Goal: Task Accomplishment & Management: Use online tool/utility

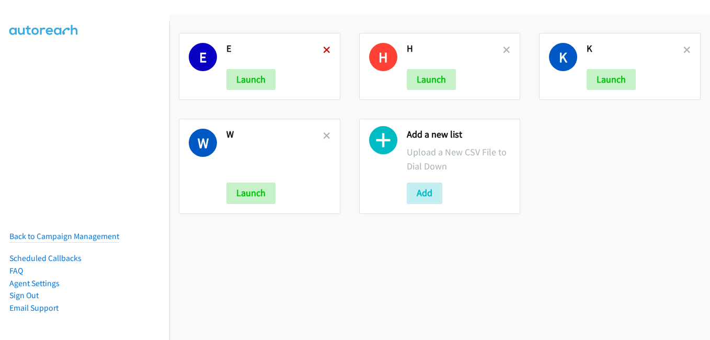
click at [323, 50] on icon at bounding box center [326, 50] width 7 height 7
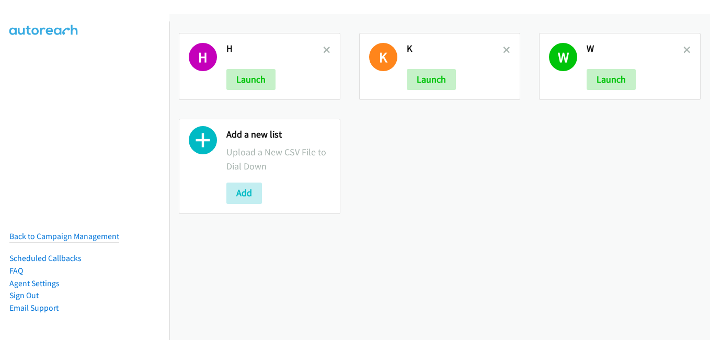
click at [324, 50] on icon at bounding box center [326, 50] width 7 height 7
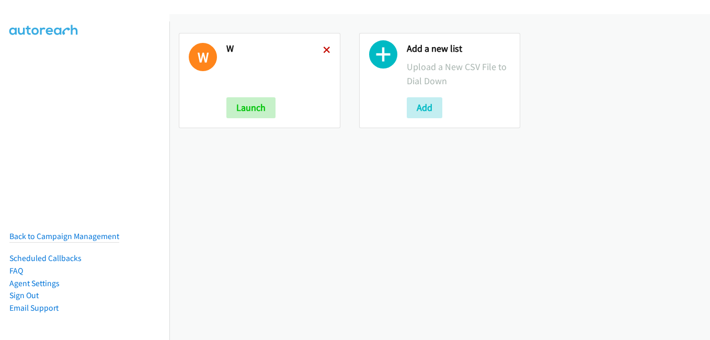
click at [324, 50] on icon at bounding box center [326, 50] width 7 height 7
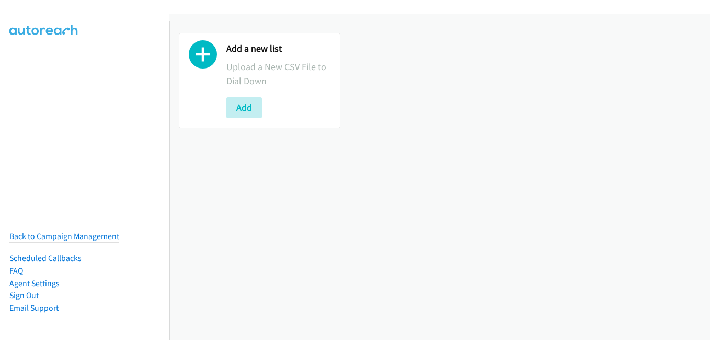
click at [247, 118] on div "Add a new list Upload a New CSV File to Dial Down Add" at bounding box center [259, 80] width 161 height 95
click at [248, 111] on button "Add" at bounding box center [244, 107] width 36 height 21
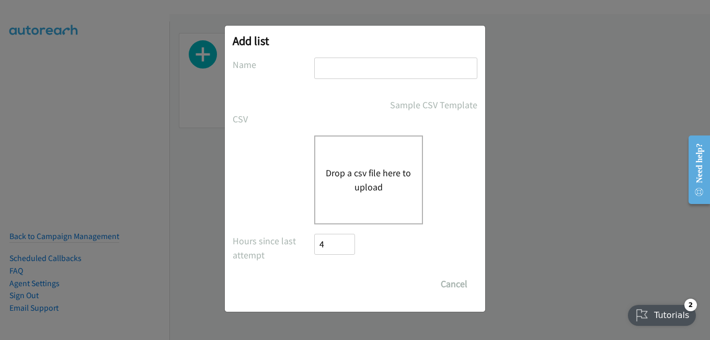
click at [375, 83] on div at bounding box center [395, 72] width 163 height 31
click at [376, 73] on input "text" at bounding box center [395, 67] width 163 height 21
type input "j"
click at [347, 165] on div "Drop a csv file here to upload" at bounding box center [368, 179] width 109 height 89
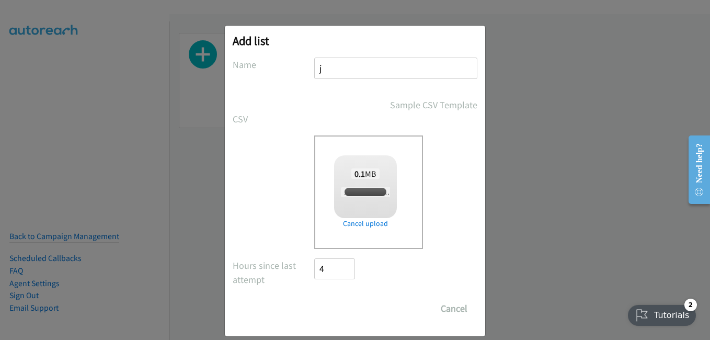
checkbox input "true"
click at [344, 304] on input "Save List" at bounding box center [341, 308] width 55 height 21
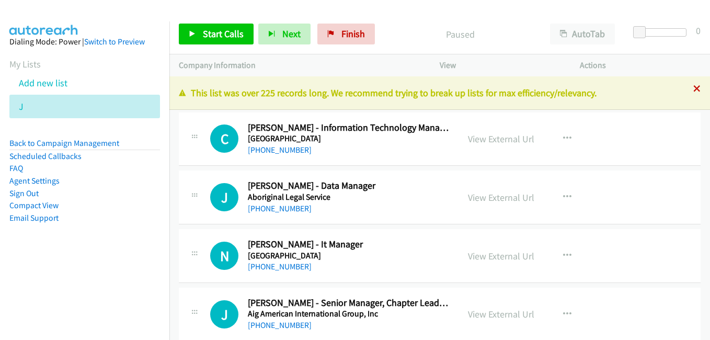
click at [688, 87] on div "+1 415-964-1034 Call failed - Please reload the list and try again This list wa…" at bounding box center [439, 207] width 540 height 263
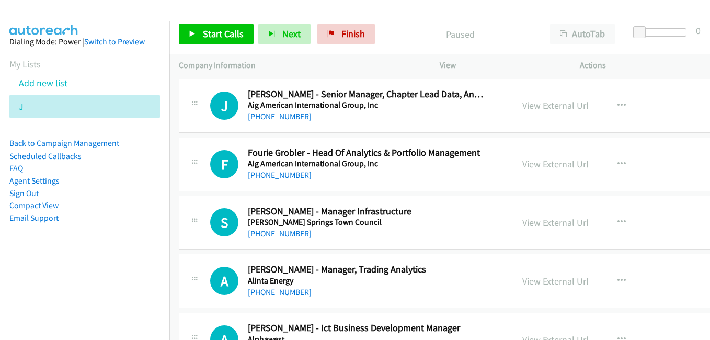
scroll to position [209, 0]
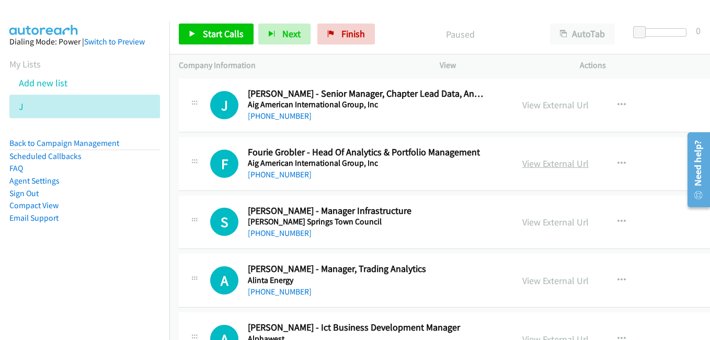
click at [546, 167] on link "View External Url" at bounding box center [555, 163] width 66 height 12
drag, startPoint x: 541, startPoint y: 224, endPoint x: 494, endPoint y: 210, distance: 49.1
click at [541, 224] on link "View External Url" at bounding box center [555, 222] width 66 height 12
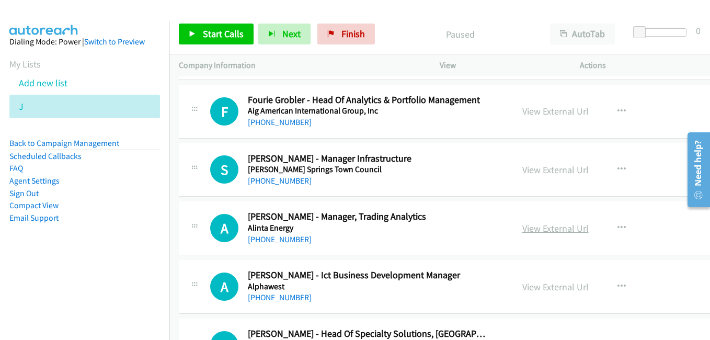
click at [522, 226] on link "View External Url" at bounding box center [555, 228] width 66 height 12
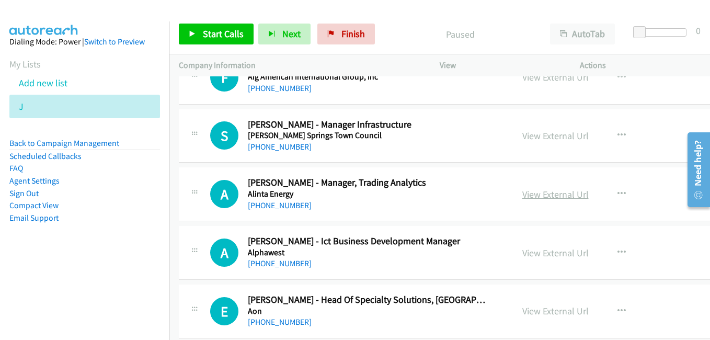
scroll to position [314, 0]
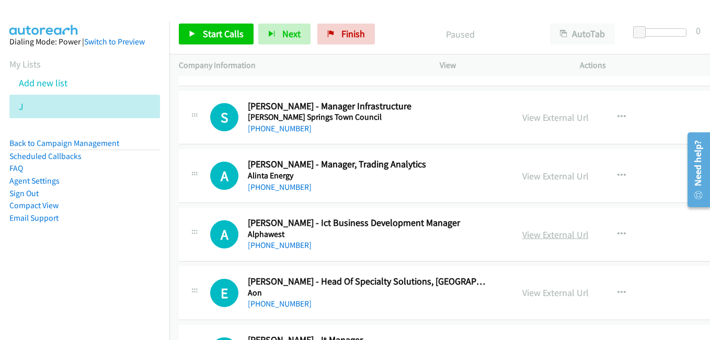
click at [554, 233] on link "View External Url" at bounding box center [555, 234] width 66 height 12
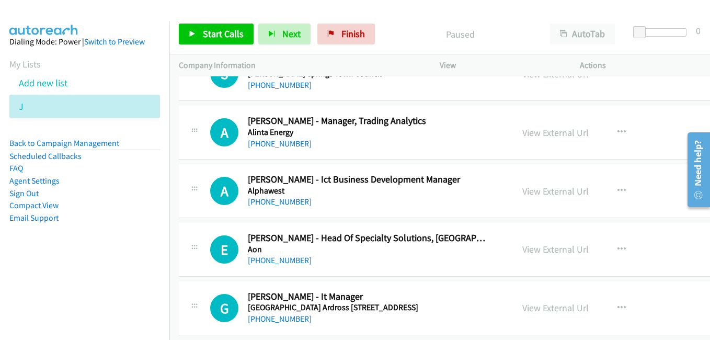
scroll to position [418, 0]
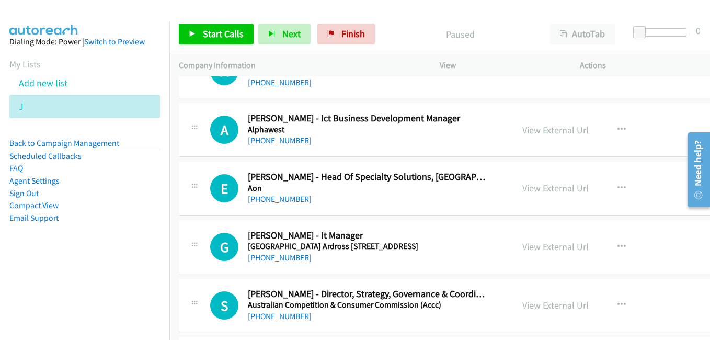
click at [543, 187] on link "View External Url" at bounding box center [555, 188] width 66 height 12
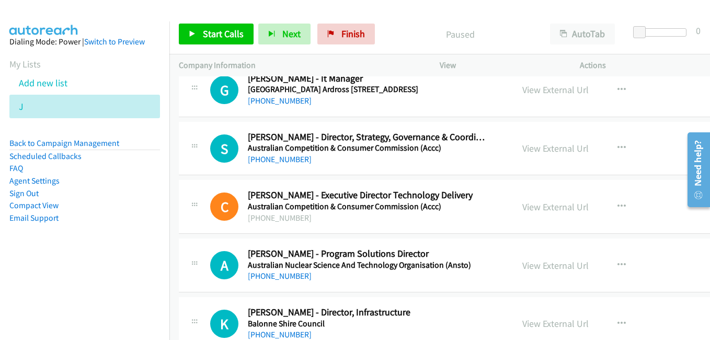
scroll to position [627, 0]
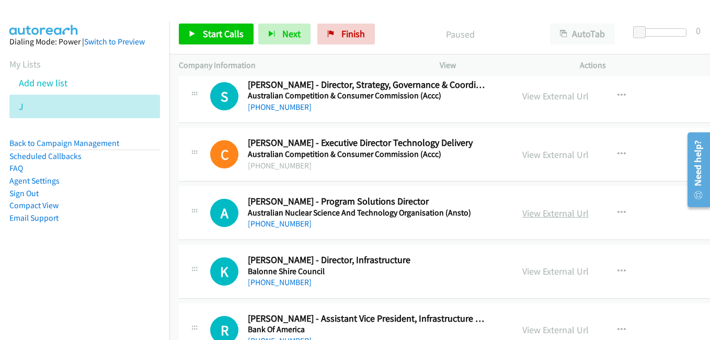
click at [547, 216] on link "View External Url" at bounding box center [555, 213] width 66 height 12
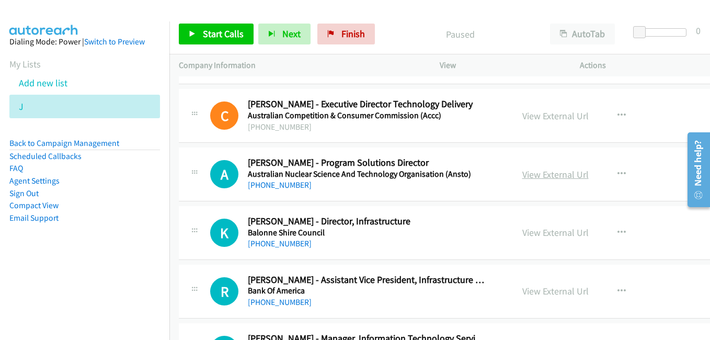
scroll to position [679, 0]
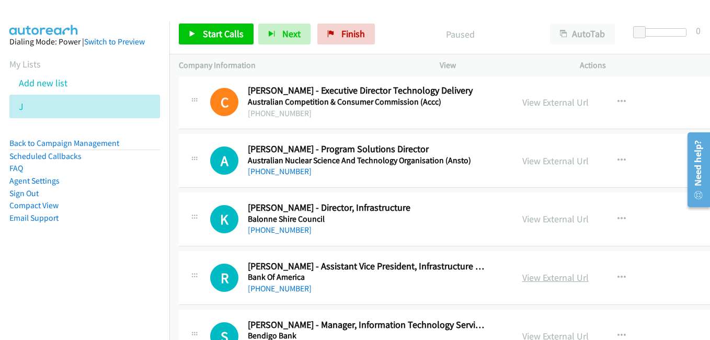
click at [533, 280] on link "View External Url" at bounding box center [555, 277] width 66 height 12
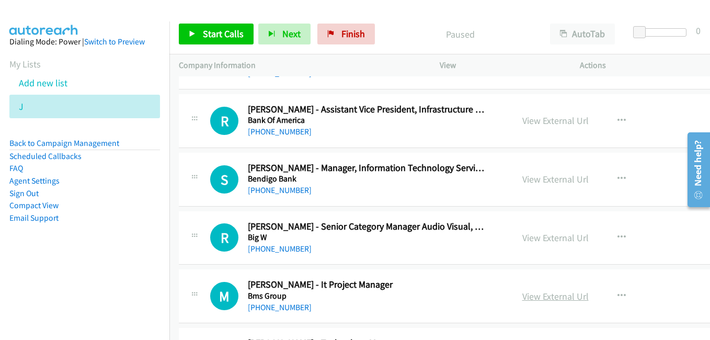
click at [538, 301] on link "View External Url" at bounding box center [555, 296] width 66 height 12
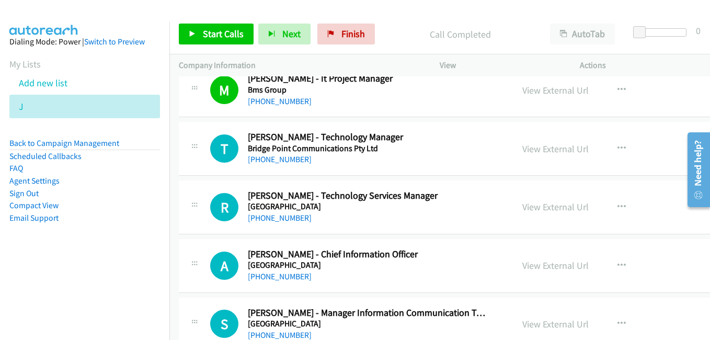
scroll to position [1045, 0]
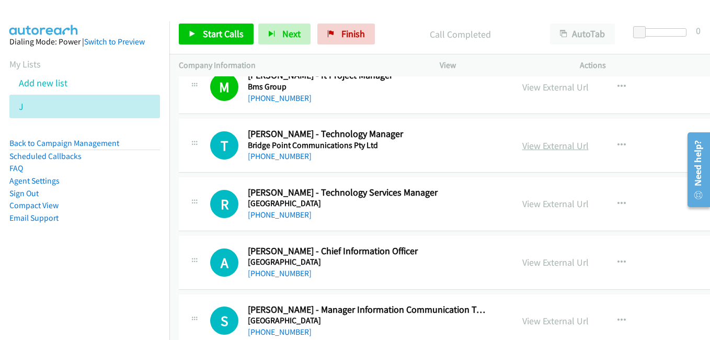
click at [533, 148] on link "View External Url" at bounding box center [555, 146] width 66 height 12
click at [534, 205] on link "View External Url" at bounding box center [555, 204] width 66 height 12
drag, startPoint x: 527, startPoint y: 262, endPoint x: 498, endPoint y: 248, distance: 32.7
click at [527, 262] on link "View External Url" at bounding box center [555, 262] width 66 height 12
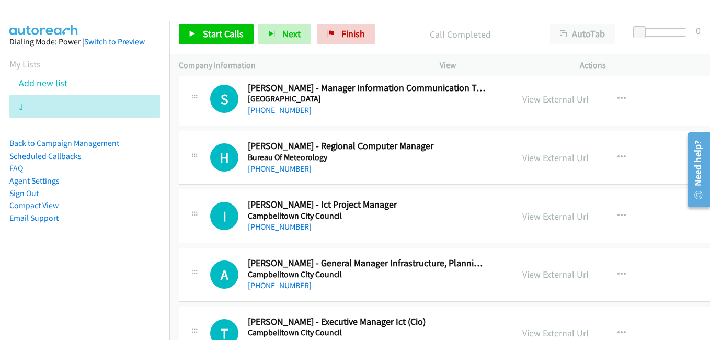
scroll to position [1306, 0]
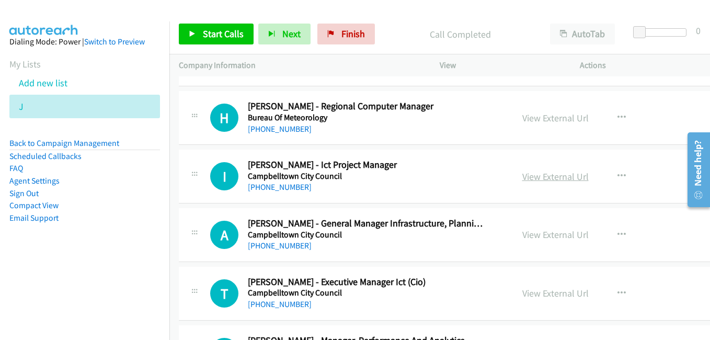
click at [534, 179] on link "View External Url" at bounding box center [555, 176] width 66 height 12
click at [534, 230] on link "View External Url" at bounding box center [555, 234] width 66 height 12
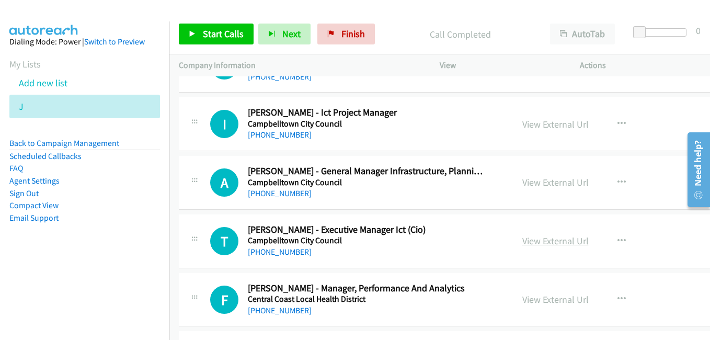
click at [536, 237] on link "View External Url" at bounding box center [555, 241] width 66 height 12
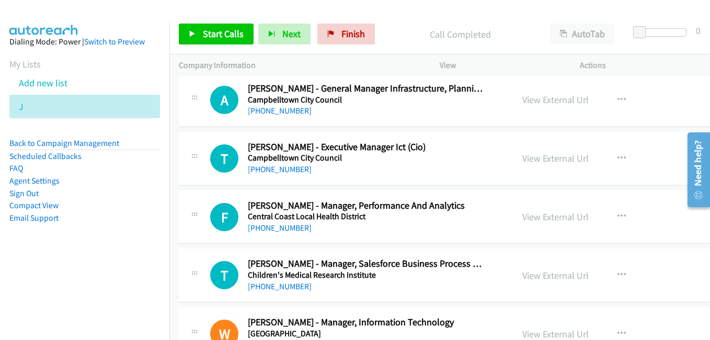
scroll to position [1463, 0]
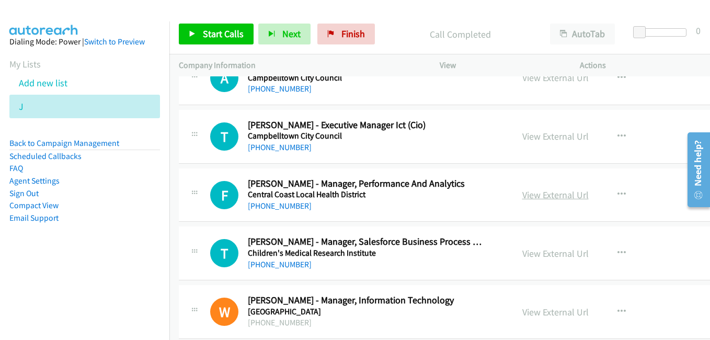
drag, startPoint x: 548, startPoint y: 193, endPoint x: 534, endPoint y: 193, distance: 13.6
click at [548, 193] on link "View External Url" at bounding box center [555, 195] width 66 height 12
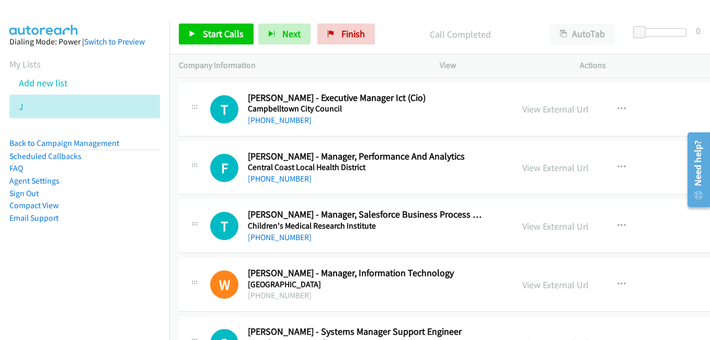
scroll to position [1620, 0]
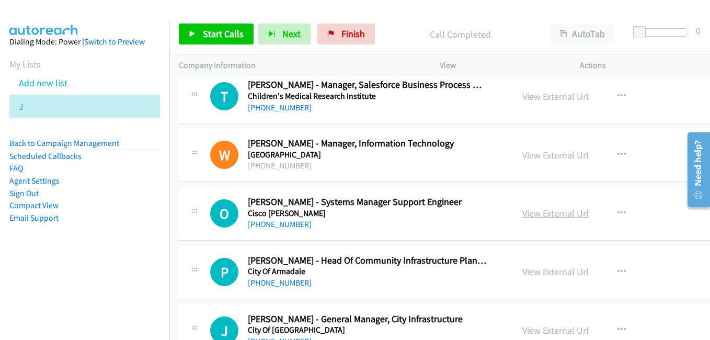
click at [535, 214] on link "View External Url" at bounding box center [555, 213] width 66 height 12
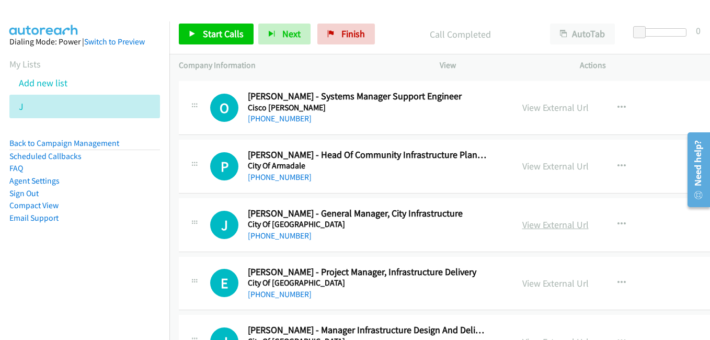
scroll to position [1724, 0]
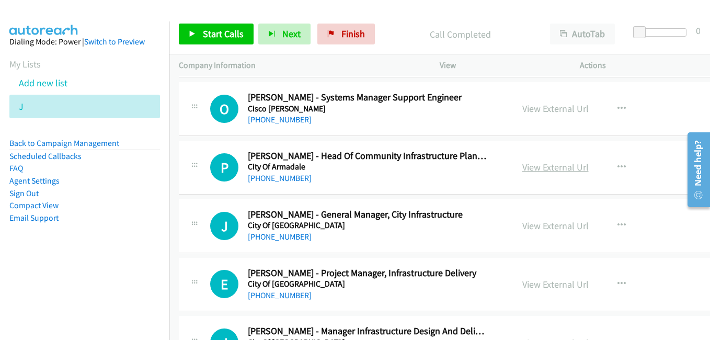
click at [534, 166] on link "View External Url" at bounding box center [555, 167] width 66 height 12
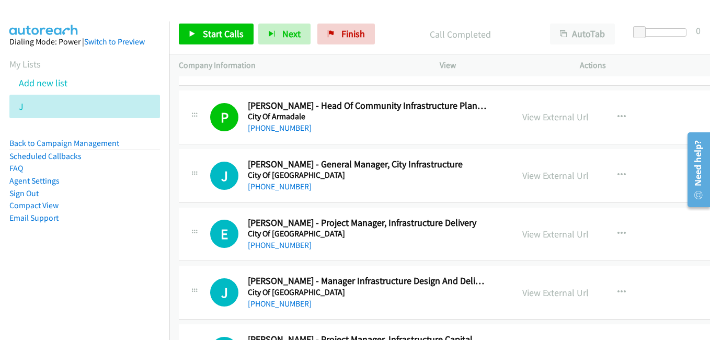
scroll to position [1777, 0]
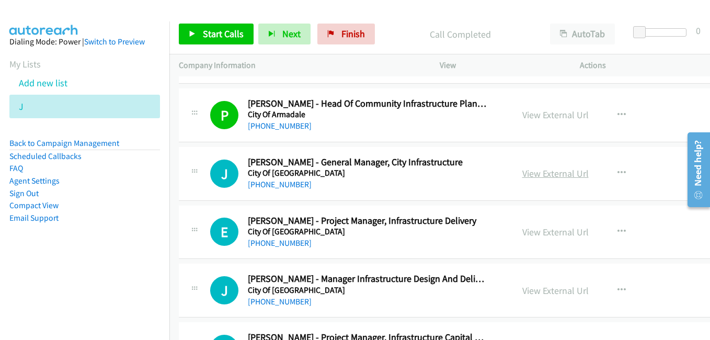
click at [536, 175] on link "View External Url" at bounding box center [555, 173] width 66 height 12
click at [539, 235] on link "View External Url" at bounding box center [555, 232] width 66 height 12
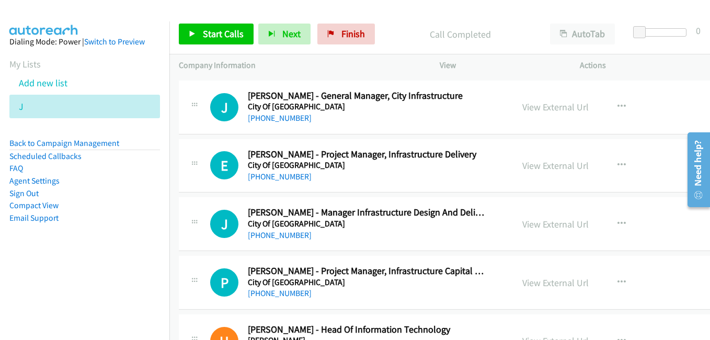
scroll to position [1881, 0]
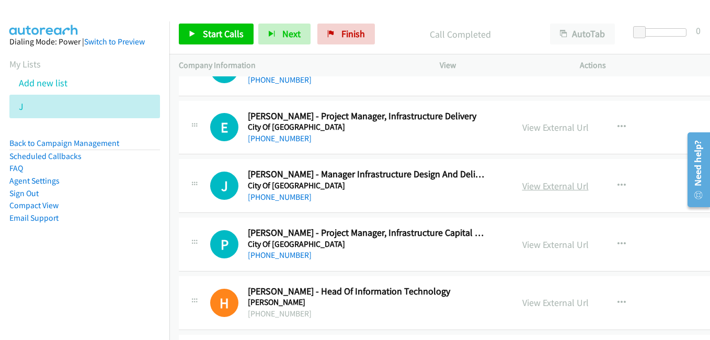
click at [531, 188] on link "View External Url" at bounding box center [555, 186] width 66 height 12
click at [522, 247] on link "View External Url" at bounding box center [555, 244] width 66 height 12
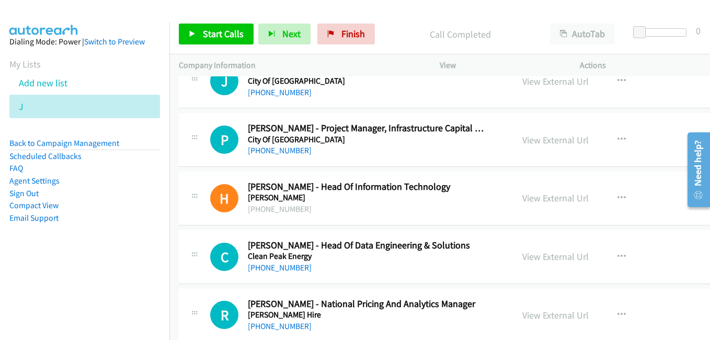
scroll to position [2038, 0]
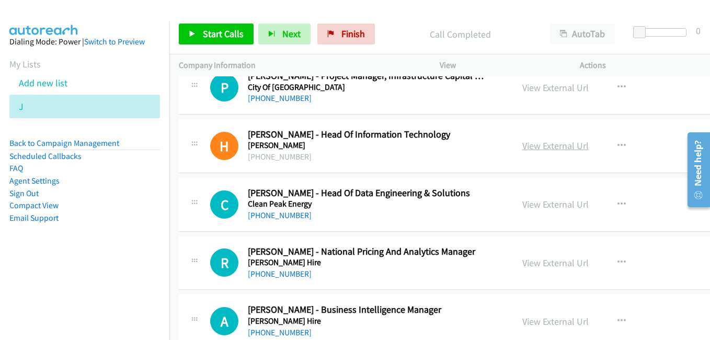
click at [522, 146] on link "View External Url" at bounding box center [555, 146] width 66 height 12
click at [522, 207] on link "View External Url" at bounding box center [555, 204] width 66 height 12
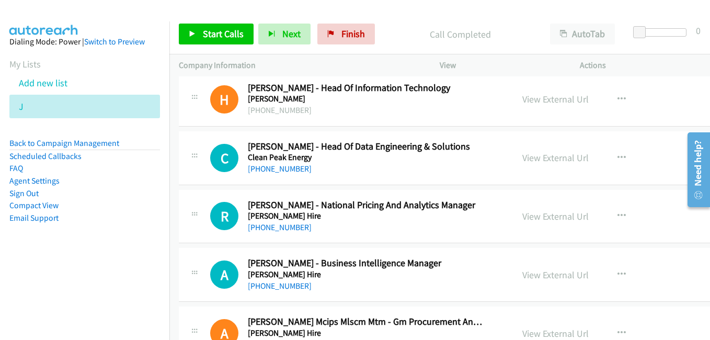
scroll to position [2090, 0]
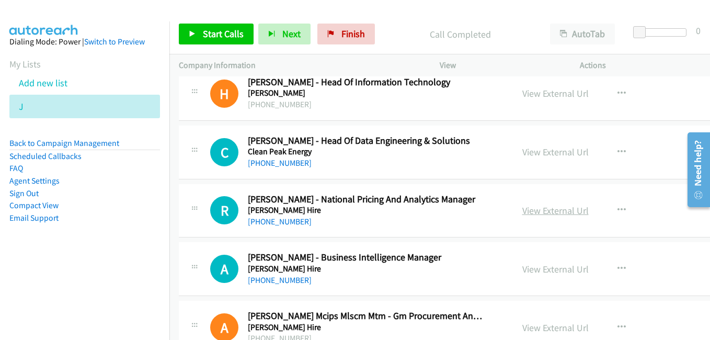
click at [543, 212] on link "View External Url" at bounding box center [555, 210] width 66 height 12
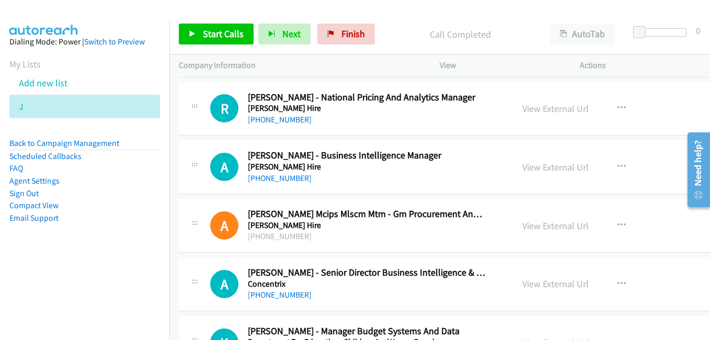
scroll to position [2195, 0]
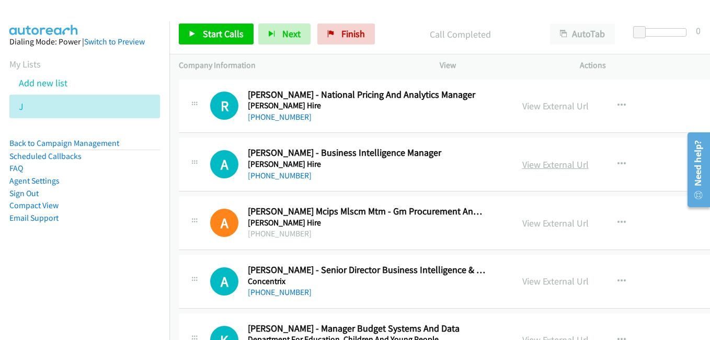
click at [537, 165] on link "View External Url" at bounding box center [555, 164] width 66 height 12
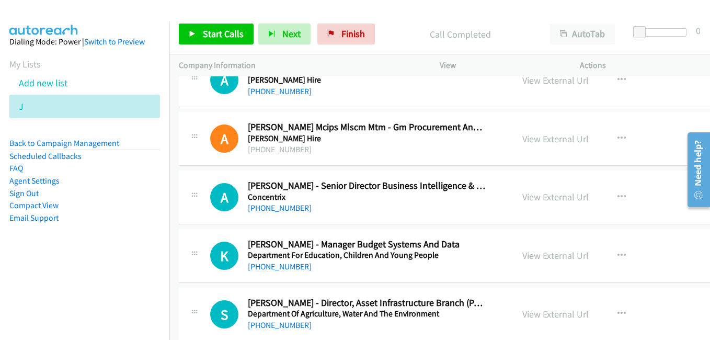
scroll to position [2299, 0]
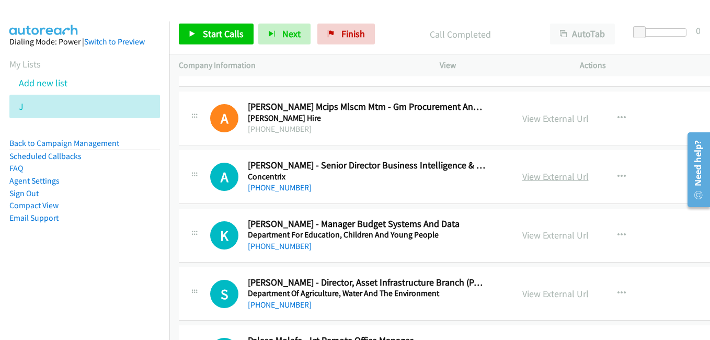
click at [522, 179] on link "View External Url" at bounding box center [555, 176] width 66 height 12
click at [533, 238] on link "View External Url" at bounding box center [555, 235] width 66 height 12
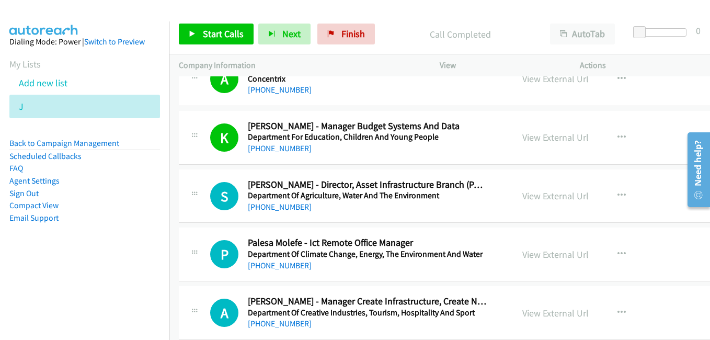
scroll to position [2404, 0]
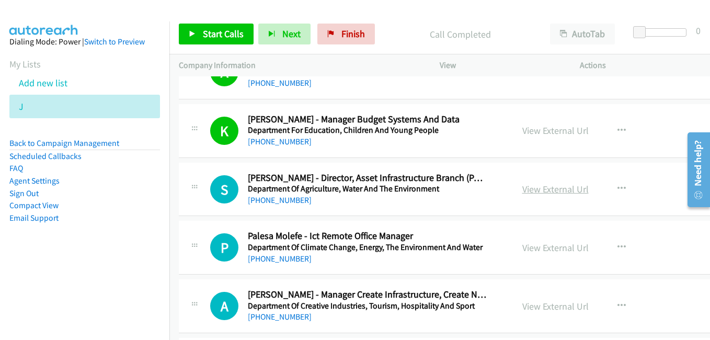
drag, startPoint x: 539, startPoint y: 188, endPoint x: 530, endPoint y: 187, distance: 8.4
click at [539, 188] on link "View External Url" at bounding box center [555, 189] width 66 height 12
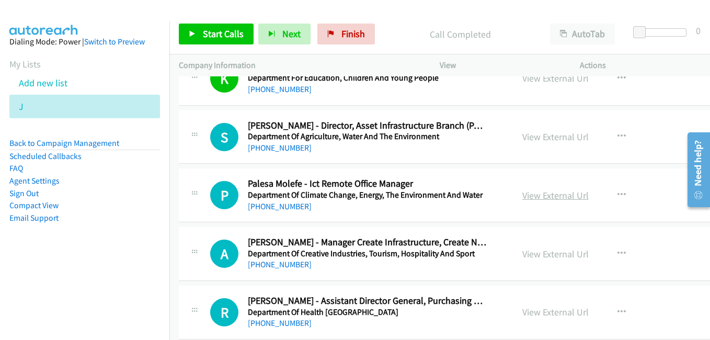
click at [536, 198] on link "View External Url" at bounding box center [555, 195] width 66 height 12
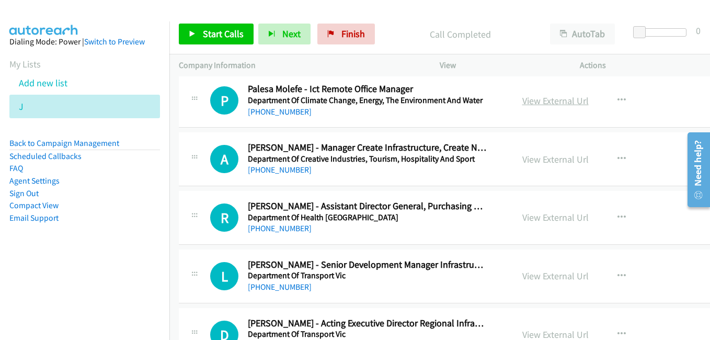
scroll to position [2560, 0]
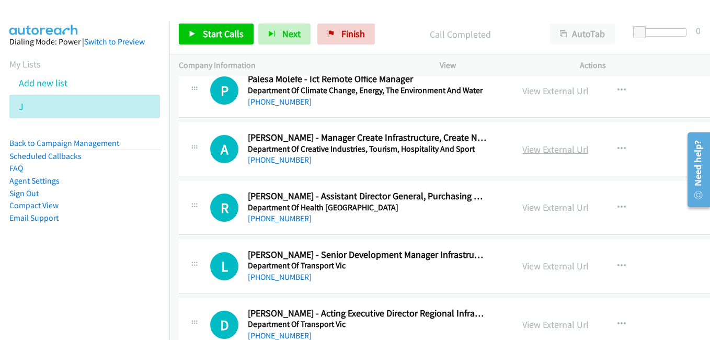
click at [542, 154] on link "View External Url" at bounding box center [555, 149] width 66 height 12
drag, startPoint x: 534, startPoint y: 209, endPoint x: 356, endPoint y: 137, distance: 192.2
click at [534, 209] on link "View External Url" at bounding box center [555, 207] width 66 height 12
click at [526, 269] on link "View External Url" at bounding box center [555, 266] width 66 height 12
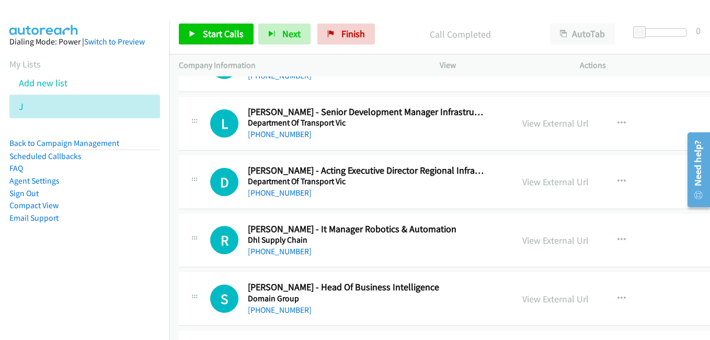
scroll to position [2717, 0]
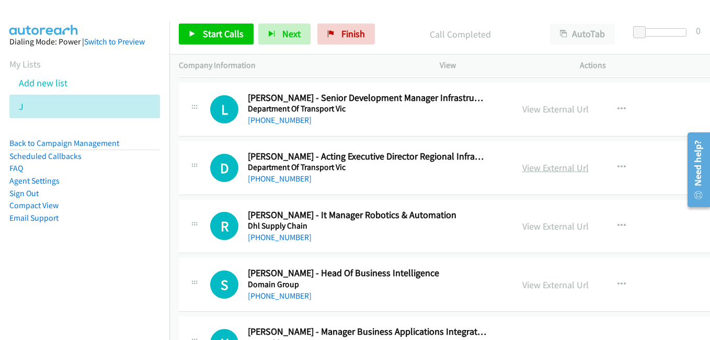
click at [526, 172] on link "View External Url" at bounding box center [555, 167] width 66 height 12
click at [543, 229] on link "View External Url" at bounding box center [555, 226] width 66 height 12
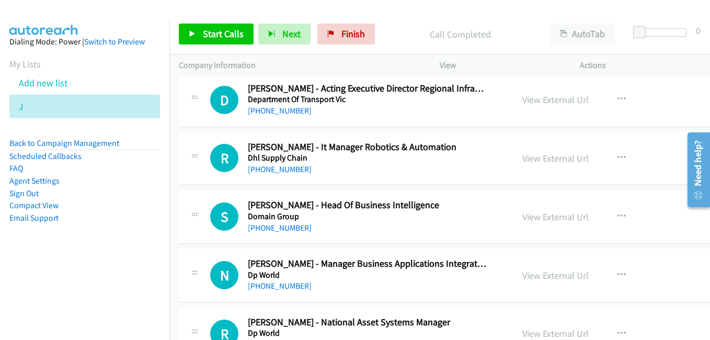
scroll to position [2822, 0]
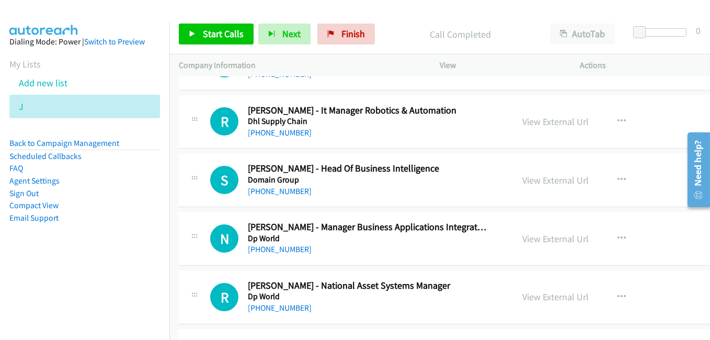
drag, startPoint x: 534, startPoint y: 176, endPoint x: 539, endPoint y: 189, distance: 13.9
click at [534, 176] on link "View External Url" at bounding box center [555, 180] width 66 height 12
click at [535, 240] on link "View External Url" at bounding box center [555, 239] width 66 height 12
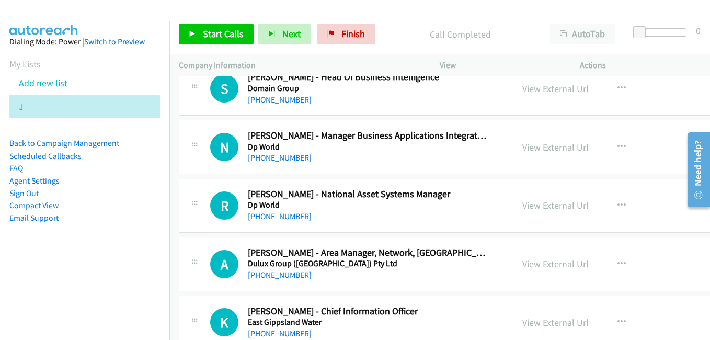
scroll to position [2926, 0]
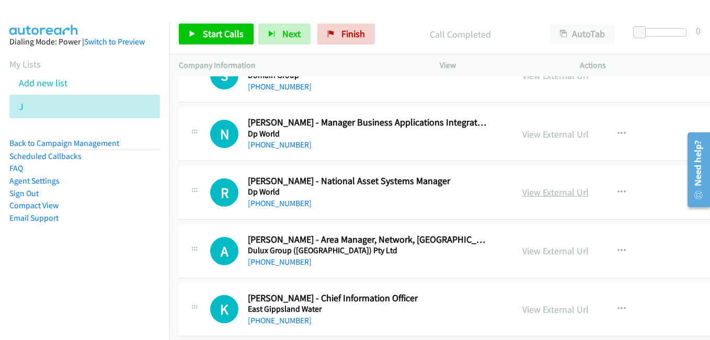
click at [528, 191] on link "View External Url" at bounding box center [555, 192] width 66 height 12
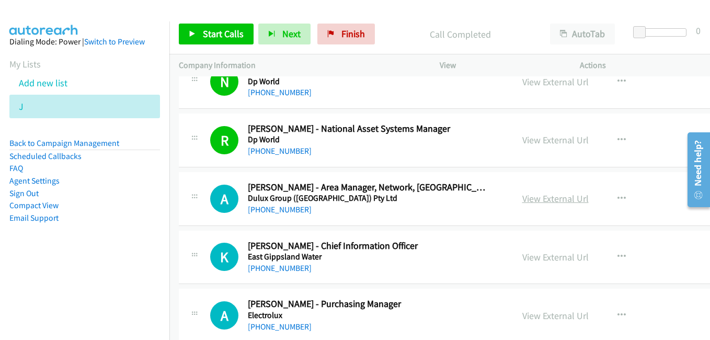
click at [537, 201] on link "View External Url" at bounding box center [555, 198] width 66 height 12
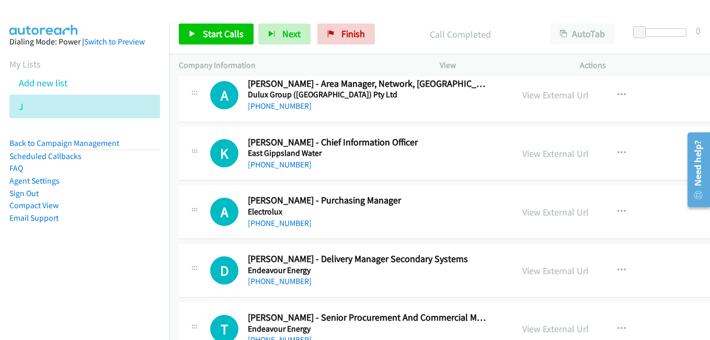
scroll to position [3083, 0]
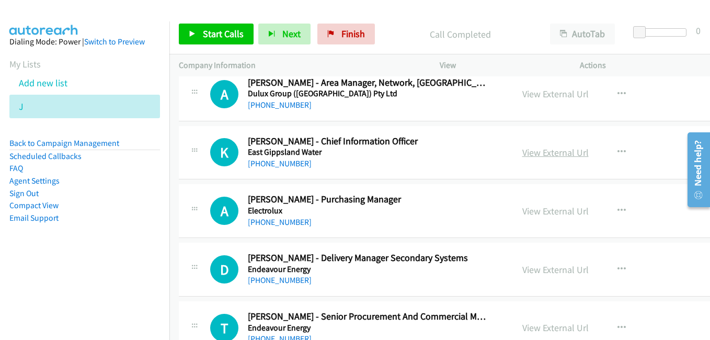
click at [535, 155] on link "View External Url" at bounding box center [555, 152] width 66 height 12
drag, startPoint x: 538, startPoint y: 211, endPoint x: 531, endPoint y: 208, distance: 8.0
click at [538, 211] on link "View External Url" at bounding box center [555, 211] width 66 height 12
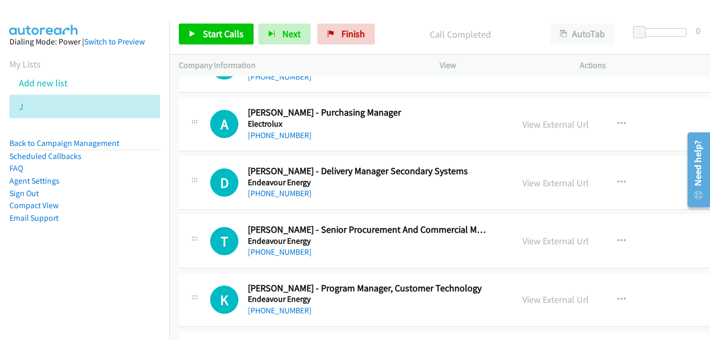
scroll to position [3187, 0]
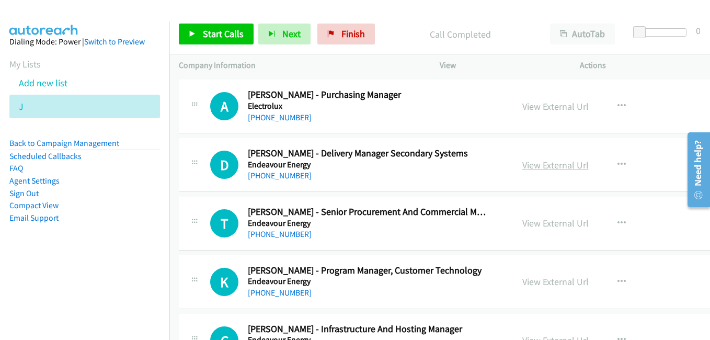
click at [522, 161] on link "View External Url" at bounding box center [555, 165] width 66 height 12
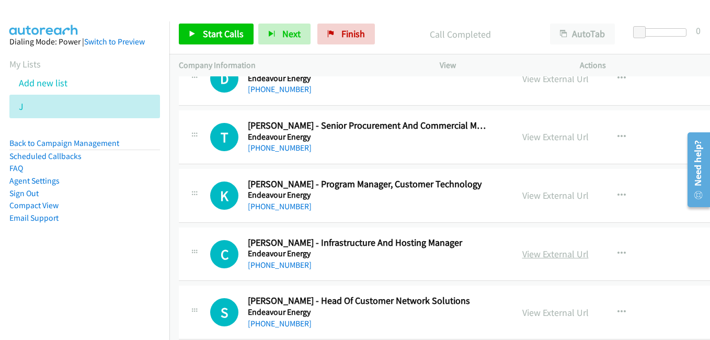
scroll to position [3292, 0]
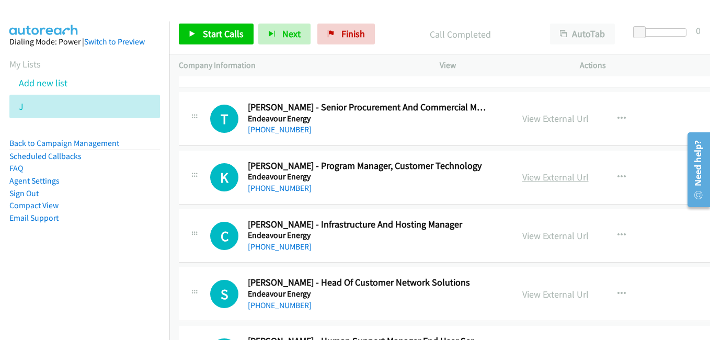
drag, startPoint x: 531, startPoint y: 180, endPoint x: 347, endPoint y: 85, distance: 206.8
click at [531, 180] on link "View External Url" at bounding box center [555, 177] width 66 height 12
drag, startPoint x: 530, startPoint y: 236, endPoint x: 454, endPoint y: 189, distance: 90.1
click at [530, 236] on link "View External Url" at bounding box center [555, 235] width 66 height 12
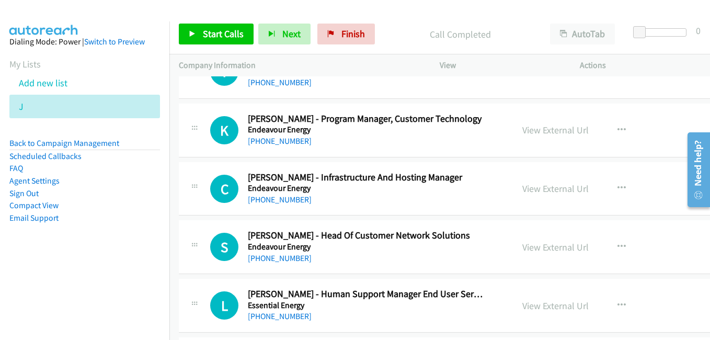
scroll to position [3344, 0]
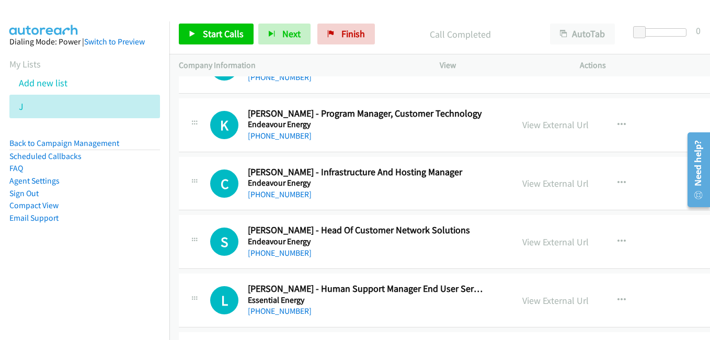
drag, startPoint x: 542, startPoint y: 242, endPoint x: 396, endPoint y: 183, distance: 157.6
click at [542, 242] on link "View External Url" at bounding box center [555, 242] width 66 height 12
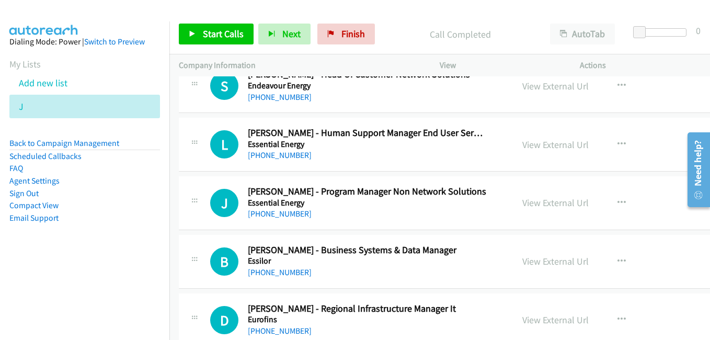
scroll to position [3501, 0]
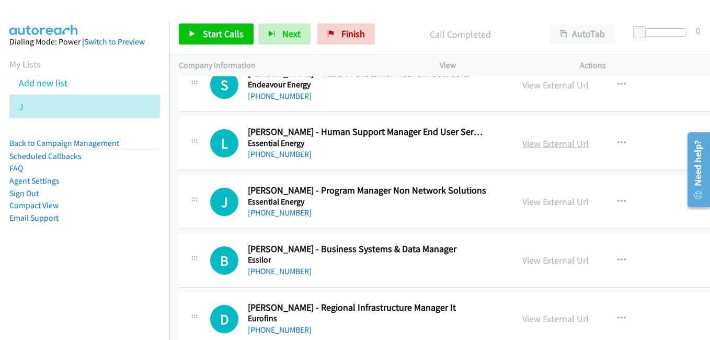
click at [526, 145] on link "View External Url" at bounding box center [555, 143] width 66 height 12
click at [534, 204] on link "View External Url" at bounding box center [555, 201] width 66 height 12
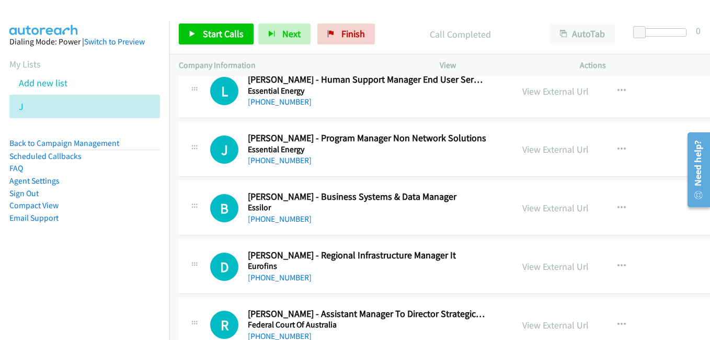
drag, startPoint x: 549, startPoint y: 211, endPoint x: 429, endPoint y: 72, distance: 183.3
click at [549, 211] on link "View External Url" at bounding box center [555, 208] width 66 height 12
click at [550, 265] on link "View External Url" at bounding box center [555, 266] width 66 height 12
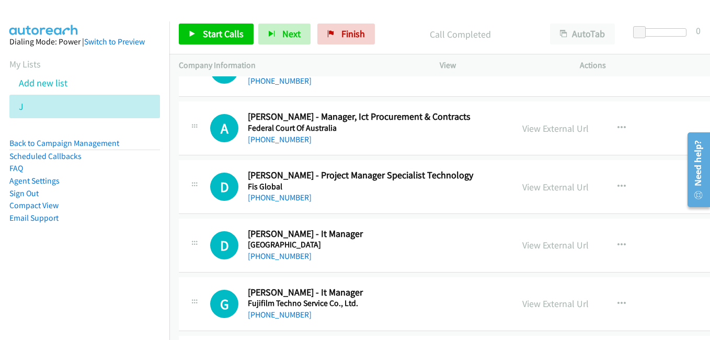
scroll to position [3814, 0]
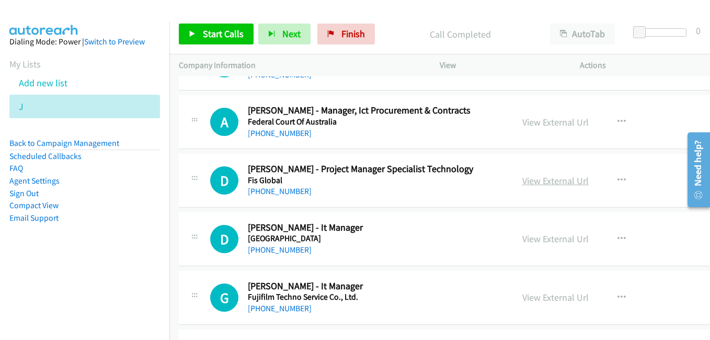
click at [523, 180] on link "View External Url" at bounding box center [555, 181] width 66 height 12
drag, startPoint x: 531, startPoint y: 237, endPoint x: 202, endPoint y: 41, distance: 382.8
click at [531, 237] on link "View External Url" at bounding box center [555, 239] width 66 height 12
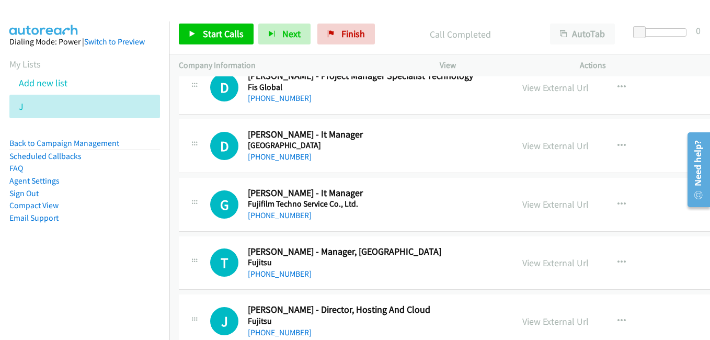
scroll to position [3919, 0]
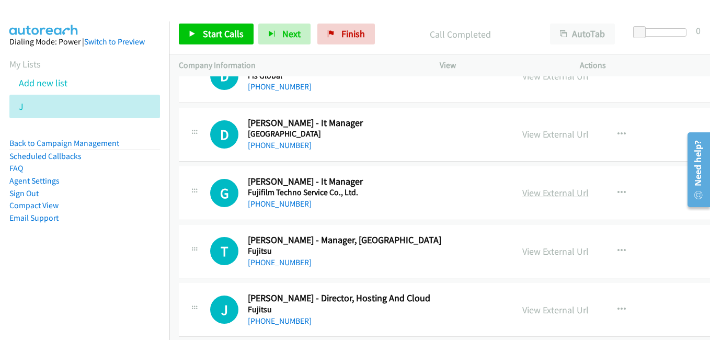
click at [536, 196] on link "View External Url" at bounding box center [555, 193] width 66 height 12
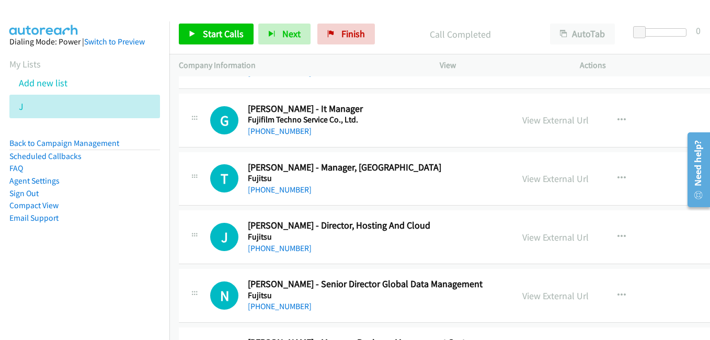
scroll to position [4023, 0]
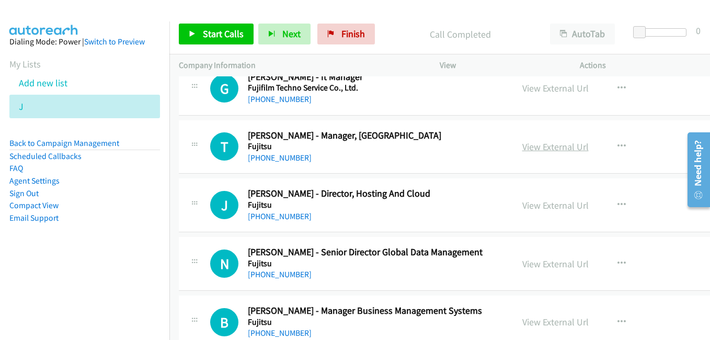
drag, startPoint x: 549, startPoint y: 151, endPoint x: 515, endPoint y: 141, distance: 35.0
click at [549, 151] on link "View External Url" at bounding box center [555, 147] width 66 height 12
click at [543, 205] on link "View External Url" at bounding box center [555, 205] width 66 height 12
drag, startPoint x: 553, startPoint y: 265, endPoint x: 530, endPoint y: 249, distance: 27.4
click at [553, 265] on link "View External Url" at bounding box center [555, 264] width 66 height 12
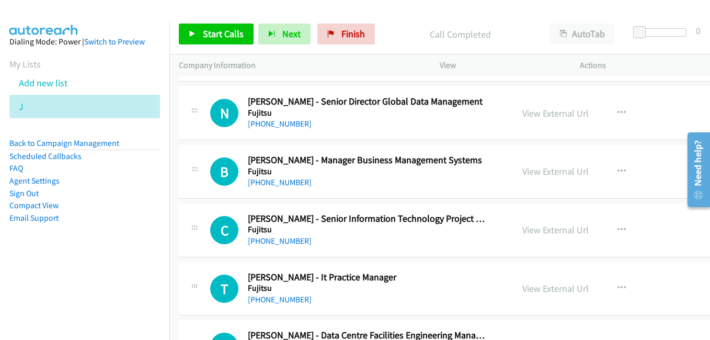
scroll to position [4180, 0]
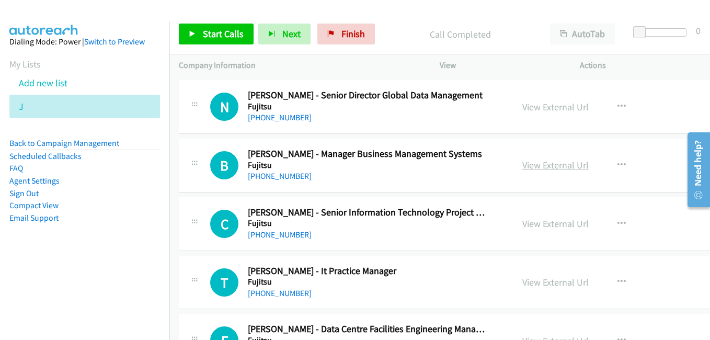
click at [550, 171] on link "View External Url" at bounding box center [555, 165] width 66 height 12
drag, startPoint x: 527, startPoint y: 227, endPoint x: 519, endPoint y: 226, distance: 7.4
click at [527, 227] on link "View External Url" at bounding box center [555, 223] width 66 height 12
click at [540, 287] on link "View External Url" at bounding box center [555, 282] width 66 height 12
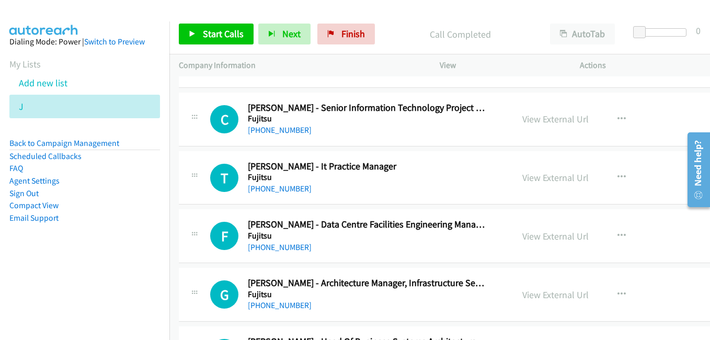
scroll to position [4337, 0]
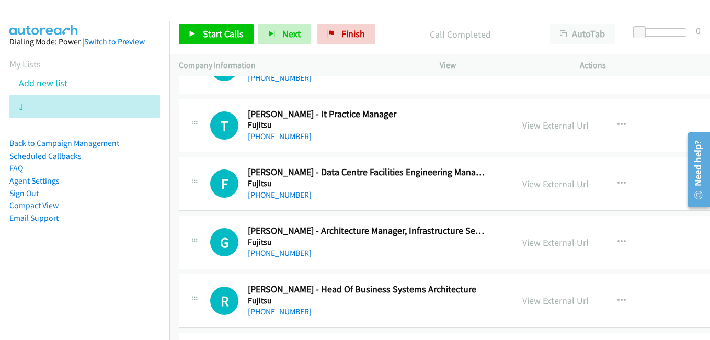
click at [536, 184] on link "View External Url" at bounding box center [555, 184] width 66 height 12
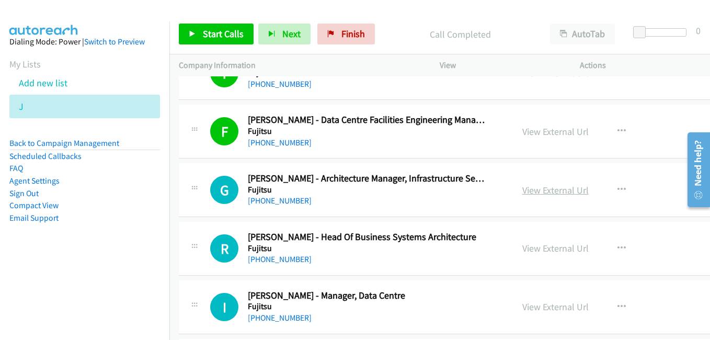
click at [530, 189] on link "View External Url" at bounding box center [555, 190] width 66 height 12
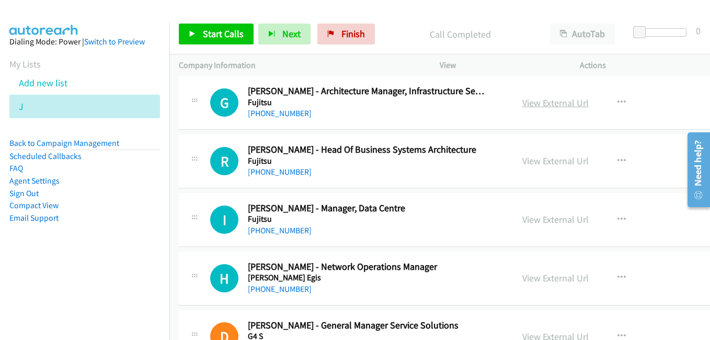
scroll to position [4494, 0]
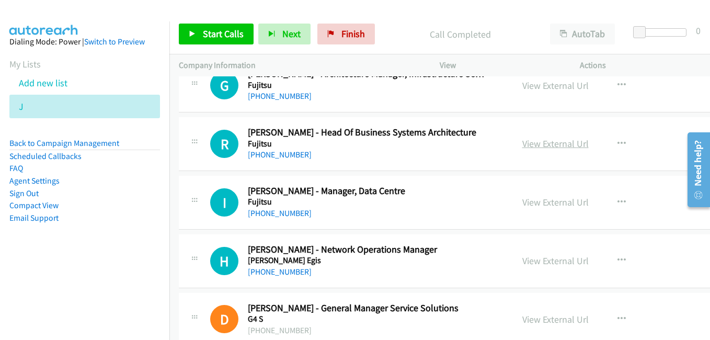
click at [546, 147] on link "View External Url" at bounding box center [555, 143] width 66 height 12
click at [538, 206] on link "View External Url" at bounding box center [555, 202] width 66 height 12
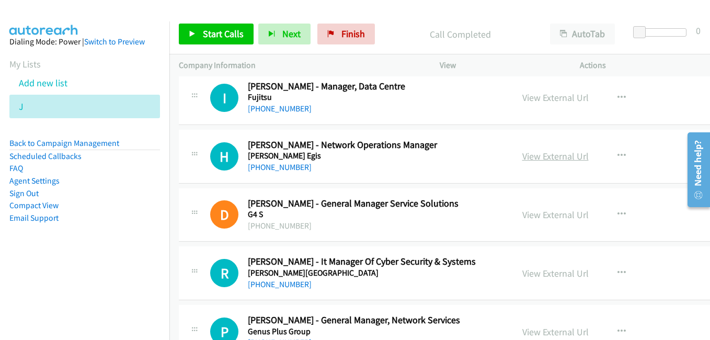
click at [522, 157] on link "View External Url" at bounding box center [555, 156] width 66 height 12
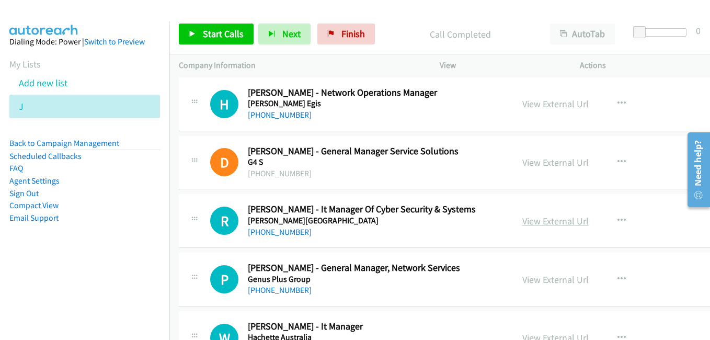
click at [548, 218] on link "View External Url" at bounding box center [555, 221] width 66 height 12
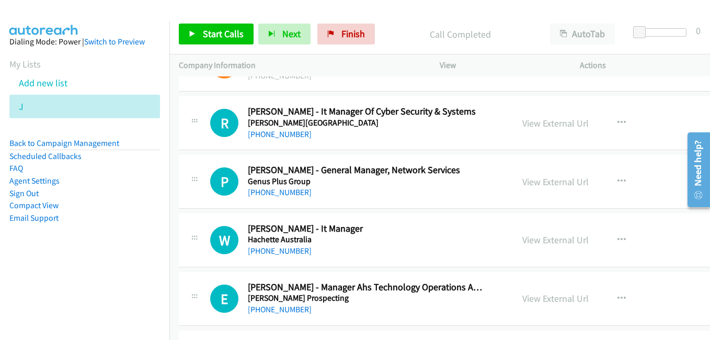
scroll to position [4755, 0]
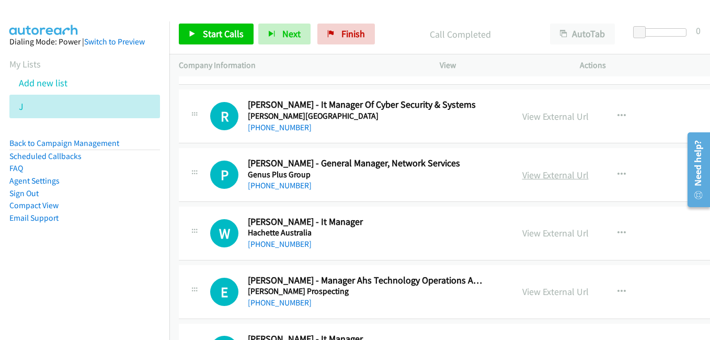
drag, startPoint x: 529, startPoint y: 173, endPoint x: 521, endPoint y: 170, distance: 8.6
click at [529, 173] on link "View External Url" at bounding box center [555, 175] width 66 height 12
click at [536, 233] on link "View External Url" at bounding box center [555, 233] width 66 height 12
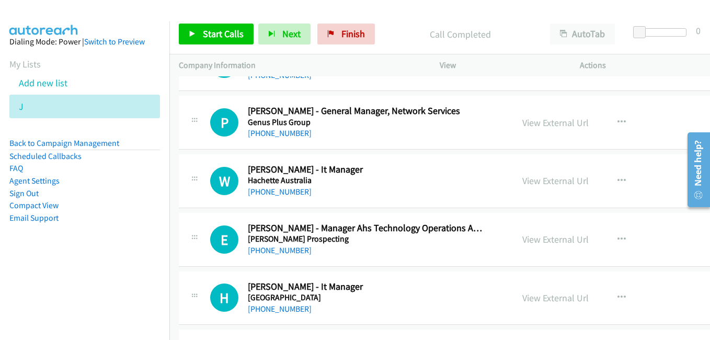
click at [527, 239] on link "View External Url" at bounding box center [555, 239] width 66 height 12
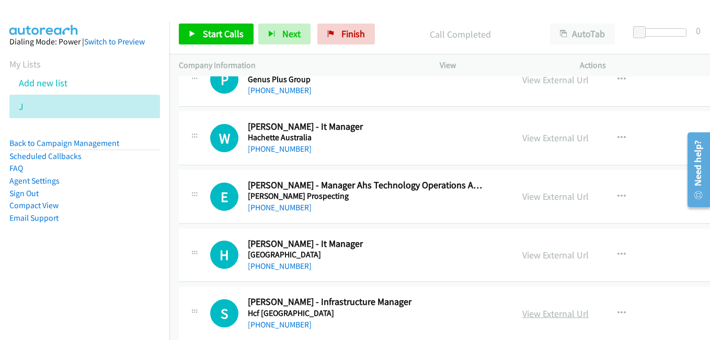
scroll to position [4912, 0]
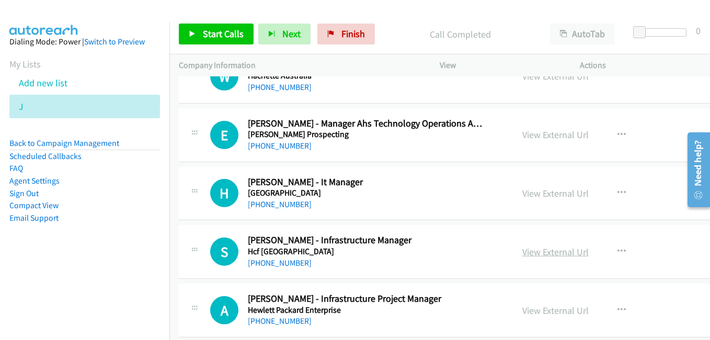
click at [532, 254] on link "View External Url" at bounding box center [555, 252] width 66 height 12
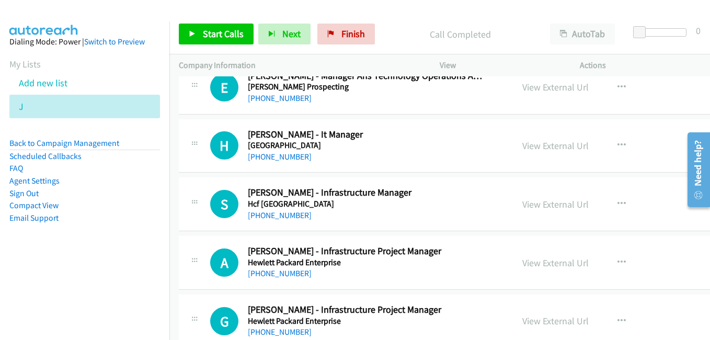
scroll to position [4964, 0]
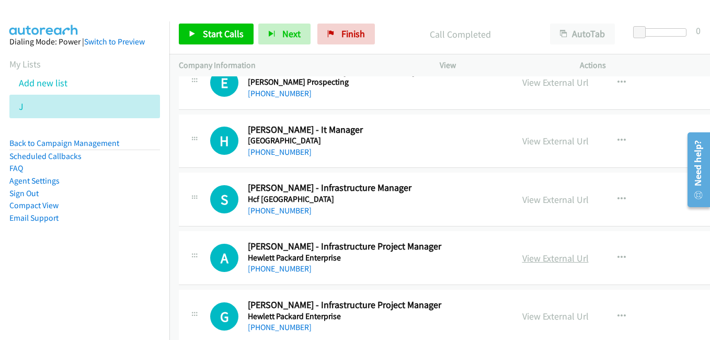
drag, startPoint x: 527, startPoint y: 259, endPoint x: 567, endPoint y: 287, distance: 49.0
click at [527, 259] on link "View External Url" at bounding box center [555, 258] width 66 height 12
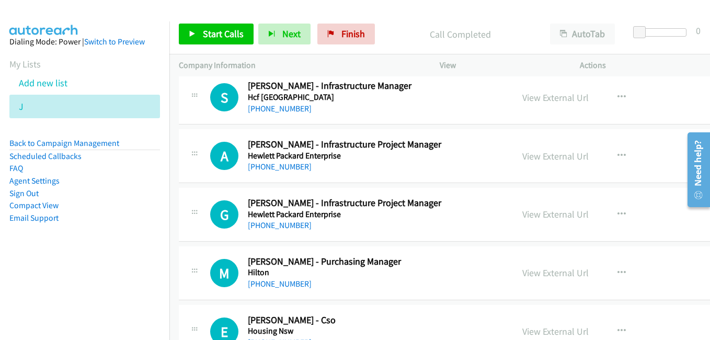
scroll to position [5068, 0]
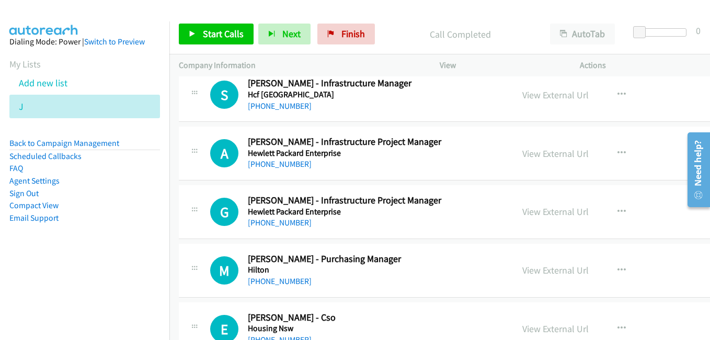
drag, startPoint x: 524, startPoint y: 210, endPoint x: 503, endPoint y: 202, distance: 22.3
click at [524, 210] on link "View External Url" at bounding box center [555, 211] width 66 height 12
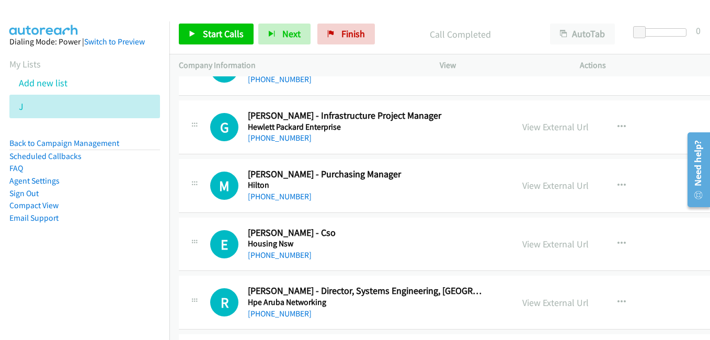
scroll to position [5173, 0]
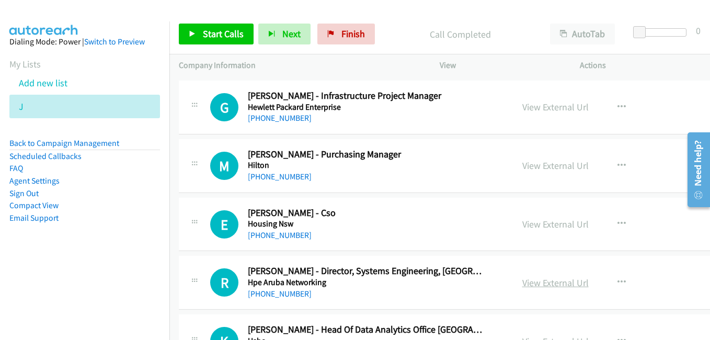
drag, startPoint x: 520, startPoint y: 223, endPoint x: 558, endPoint y: 280, distance: 68.0
click at [522, 223] on link "View External Url" at bounding box center [555, 224] width 66 height 12
